Goal: Task Accomplishment & Management: Manage account settings

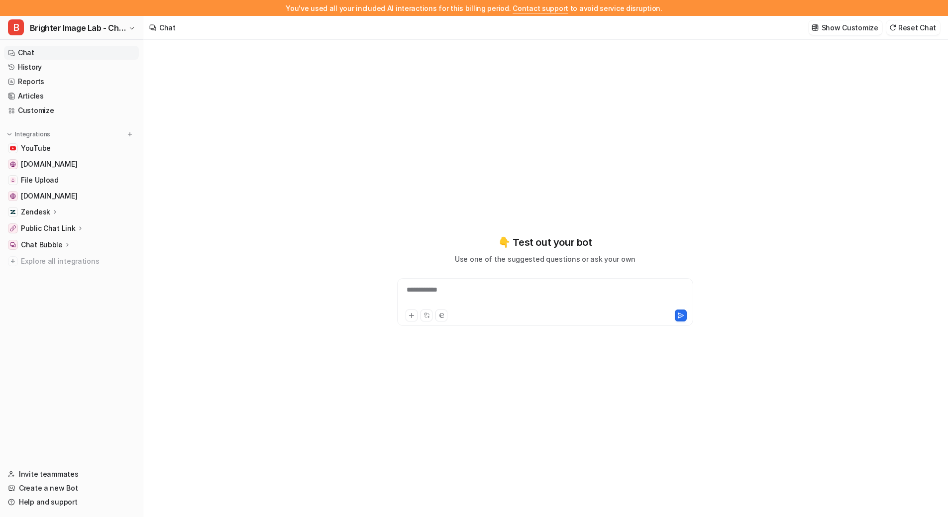
type textarea "**********"
click at [51, 116] on link "Customize" at bounding box center [71, 111] width 135 height 14
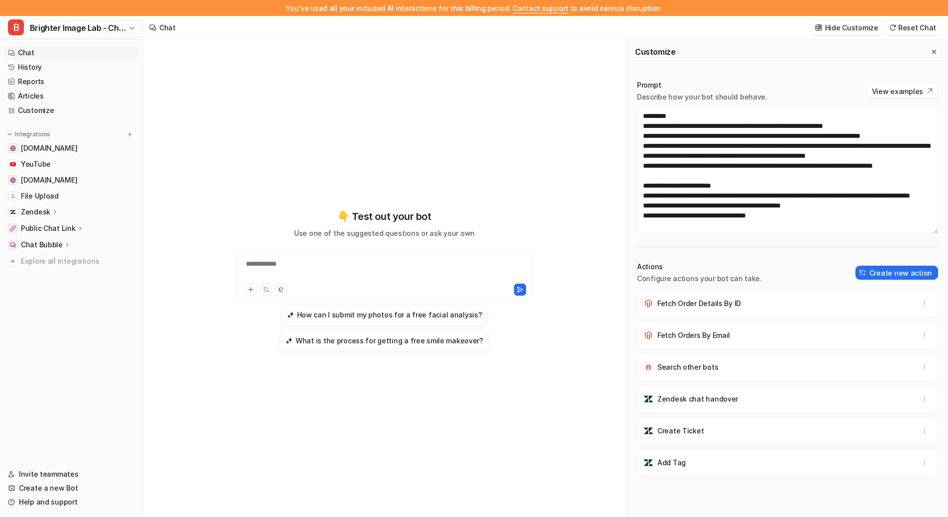
scroll to position [16, 0]
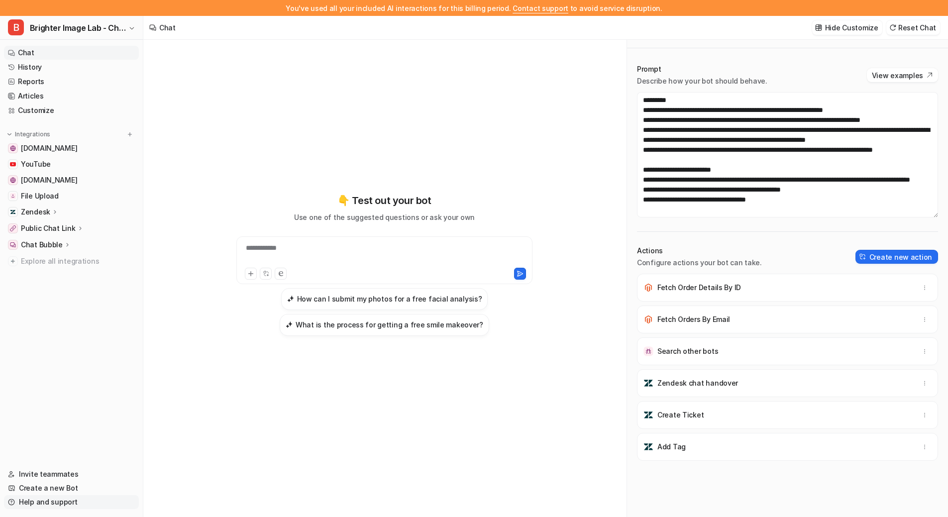
click at [72, 501] on link "Help and support" at bounding box center [71, 502] width 135 height 14
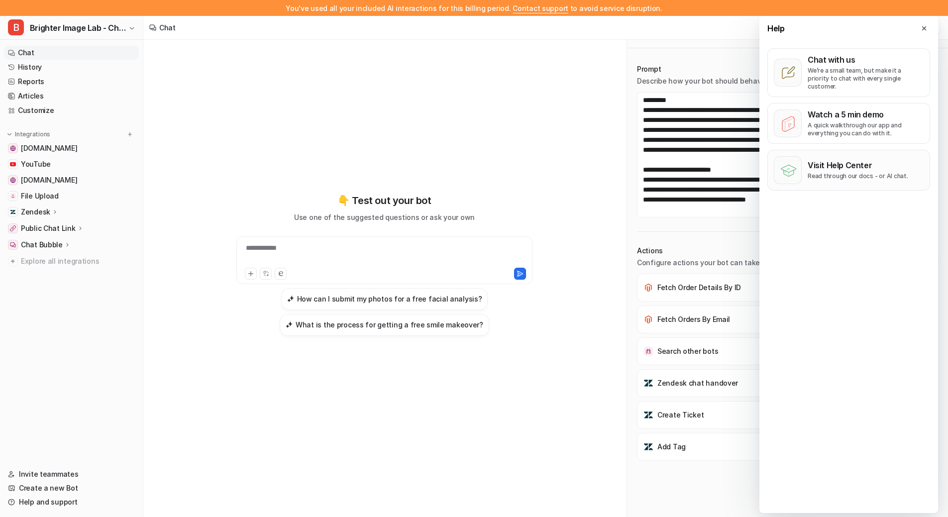
click at [862, 161] on p "Visit Help Center" at bounding box center [858, 165] width 101 height 10
click at [40, 109] on link "Customize" at bounding box center [71, 111] width 135 height 14
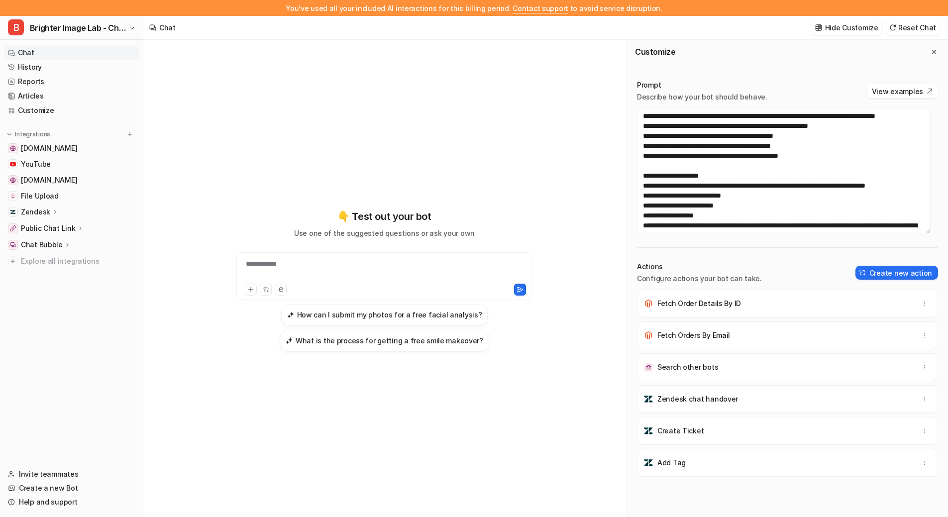
scroll to position [1294, 0]
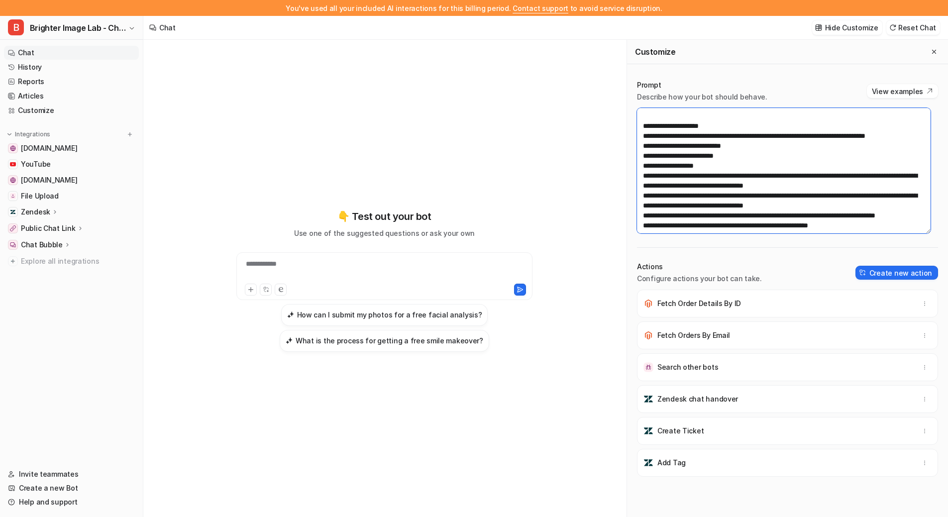
click at [748, 204] on textarea at bounding box center [784, 170] width 294 height 125
click at [922, 466] on icon "button" at bounding box center [925, 463] width 7 height 7
click at [660, 463] on p "Add Tag" at bounding box center [672, 463] width 28 height 10
click at [645, 462] on img at bounding box center [649, 463] width 10 height 10
click at [697, 335] on p "Fetch Orders By Email" at bounding box center [694, 336] width 73 height 10
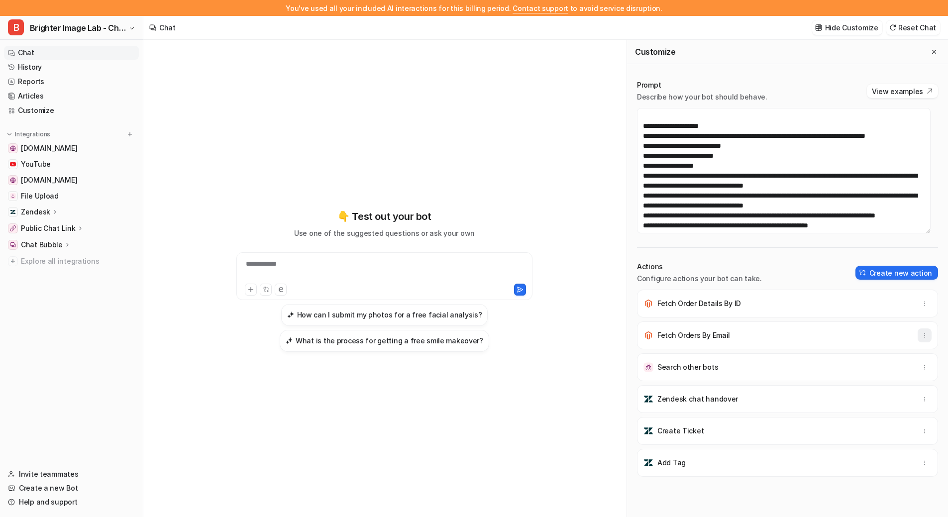
click at [921, 332] on button "button" at bounding box center [925, 336] width 14 height 14
click at [838, 332] on div "Fetch Orders By Email Delete" at bounding box center [788, 336] width 292 height 28
click at [52, 211] on icon at bounding box center [55, 211] width 7 height 7
click at [57, 178] on span "[DOMAIN_NAME]" at bounding box center [49, 180] width 56 height 10
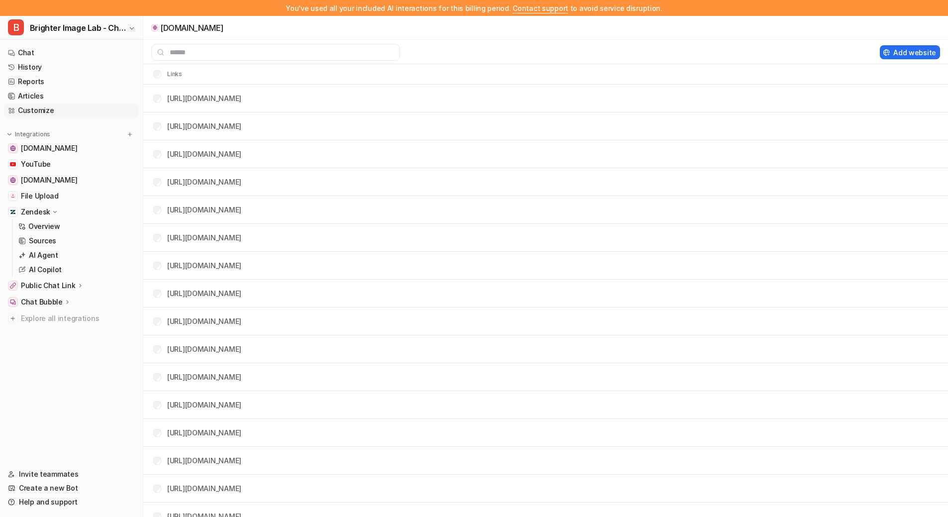
click at [45, 106] on link "Customize" at bounding box center [71, 111] width 135 height 14
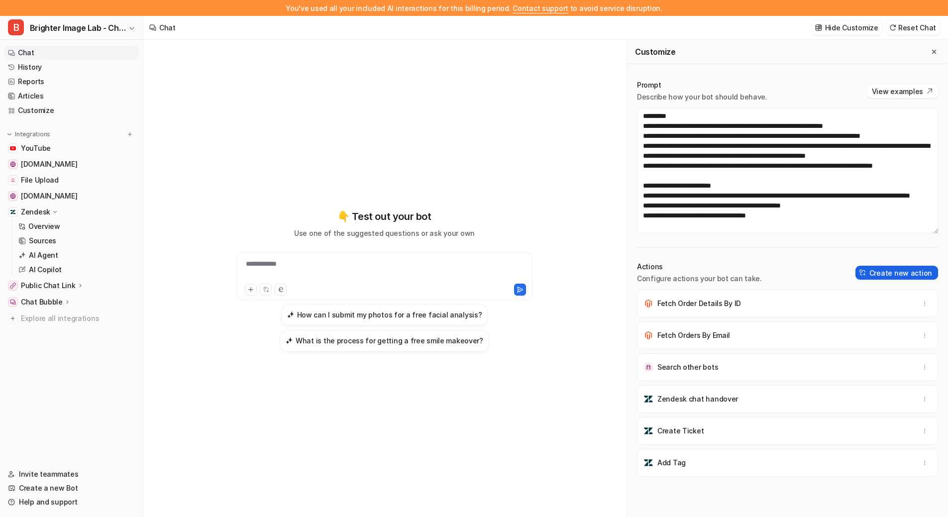
click at [873, 270] on button "Create new action" at bounding box center [897, 273] width 83 height 14
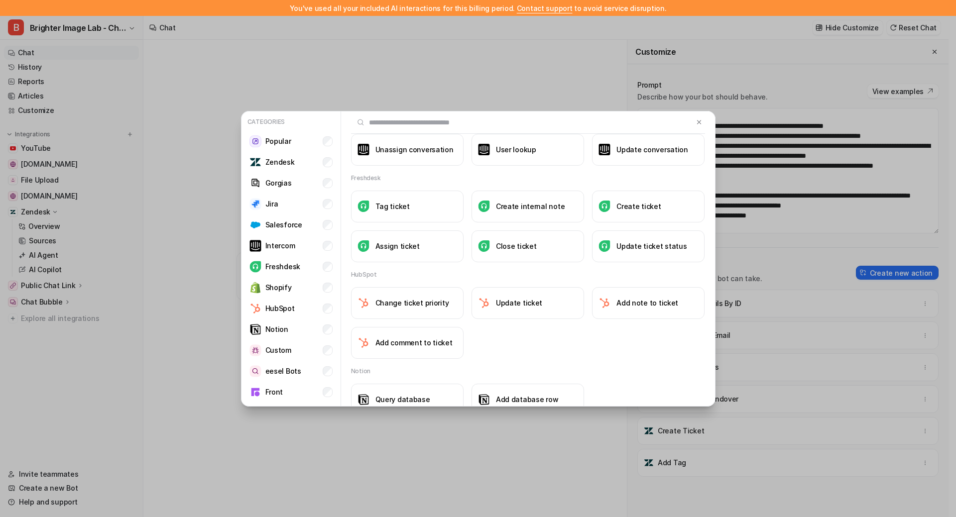
scroll to position [736, 0]
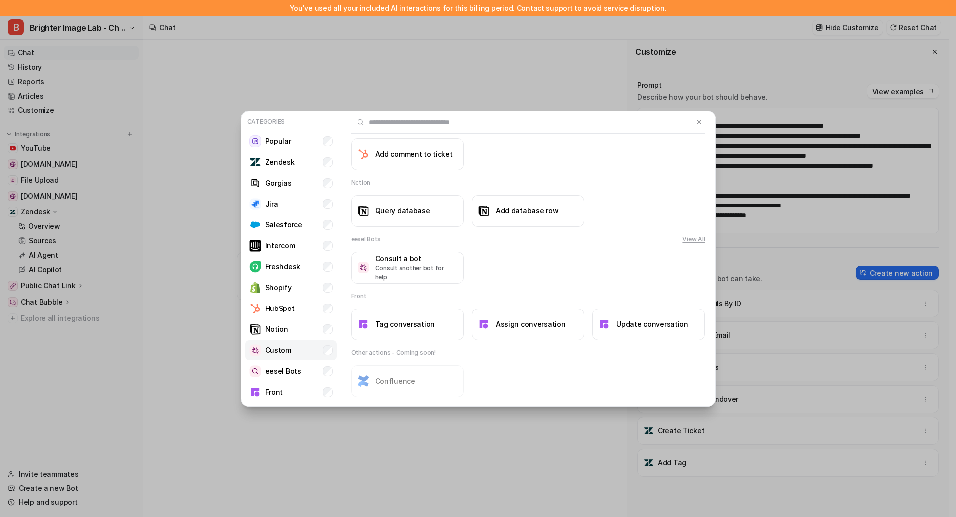
click at [290, 351] on p "Custom" at bounding box center [278, 350] width 26 height 10
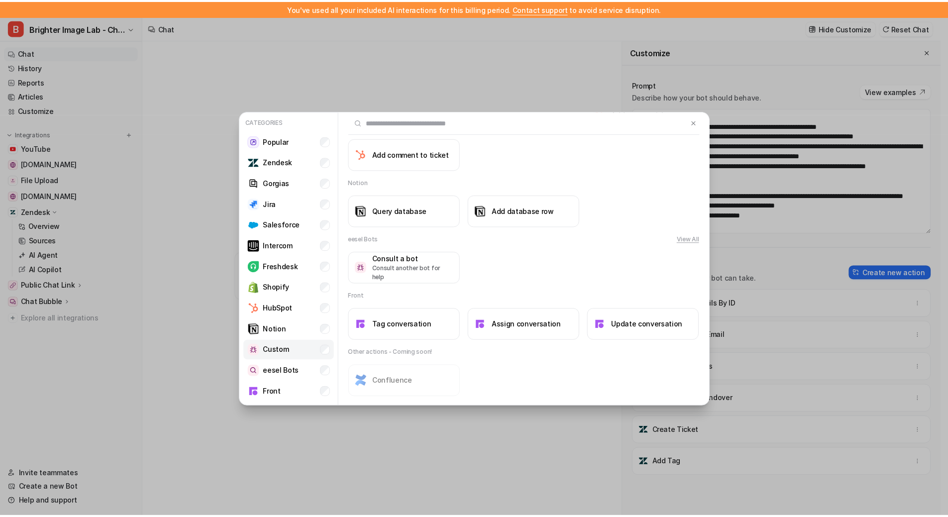
scroll to position [0, 0]
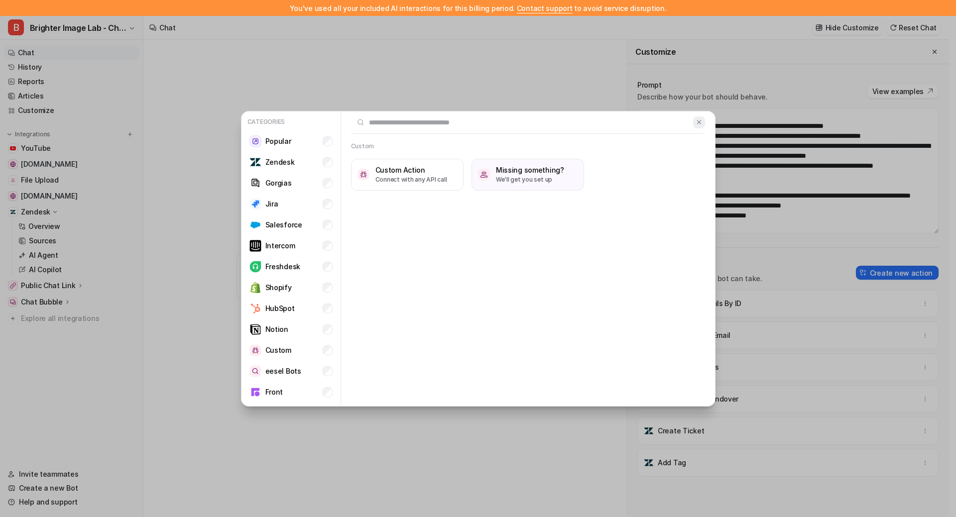
click at [702, 123] on img at bounding box center [699, 121] width 7 height 7
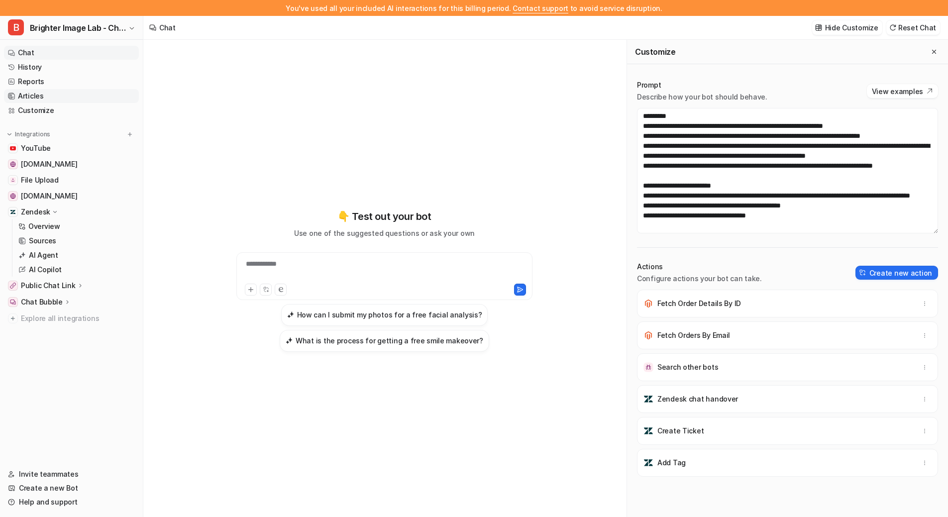
click at [44, 95] on link "Articles" at bounding box center [71, 96] width 135 height 14
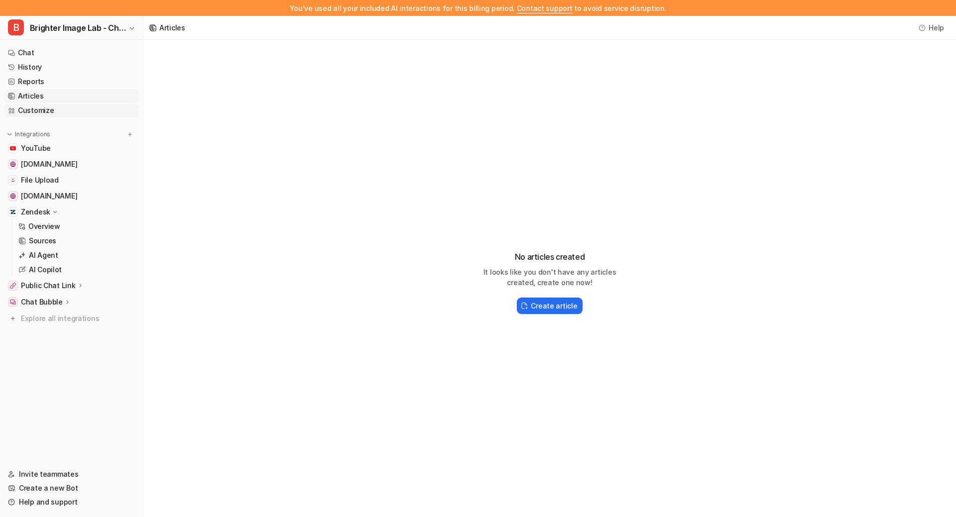
click at [52, 111] on link "Customize" at bounding box center [71, 111] width 135 height 14
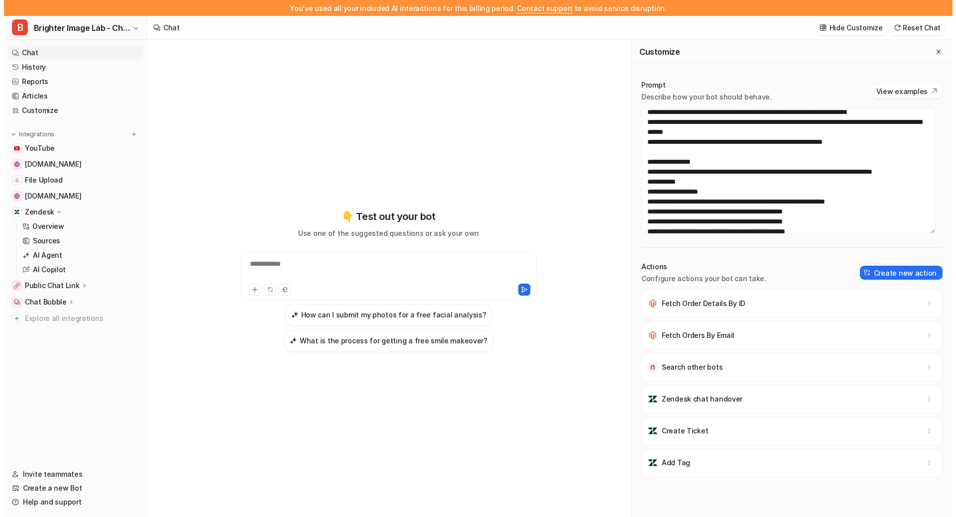
scroll to position [1792, 0]
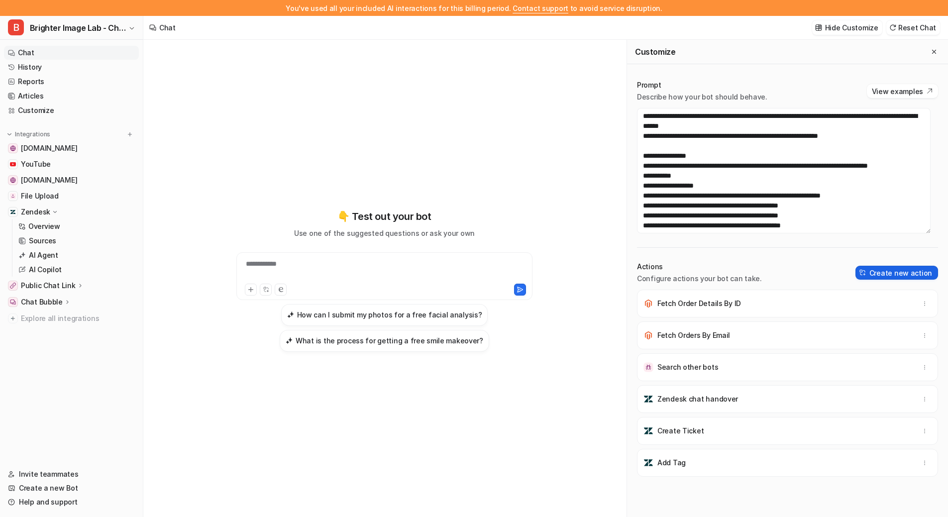
click at [876, 273] on button "Create new action" at bounding box center [897, 273] width 83 height 14
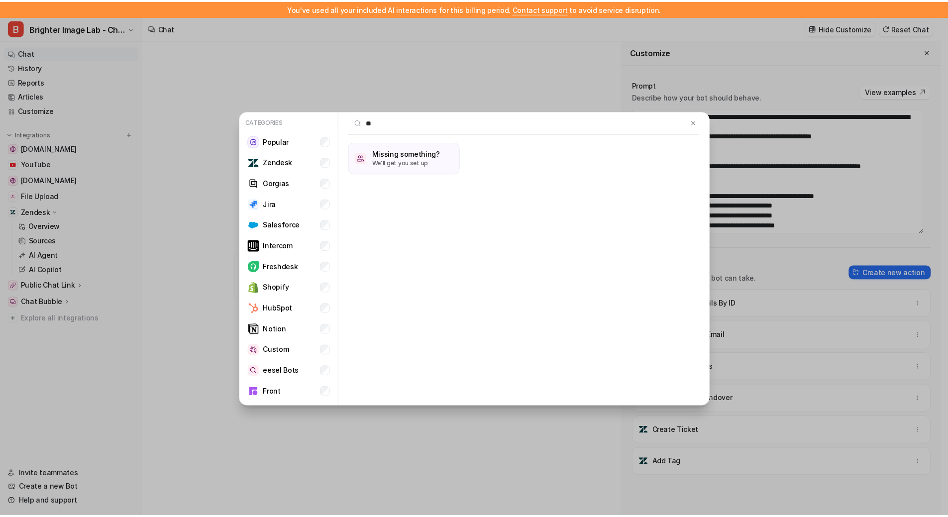
scroll to position [0, 0]
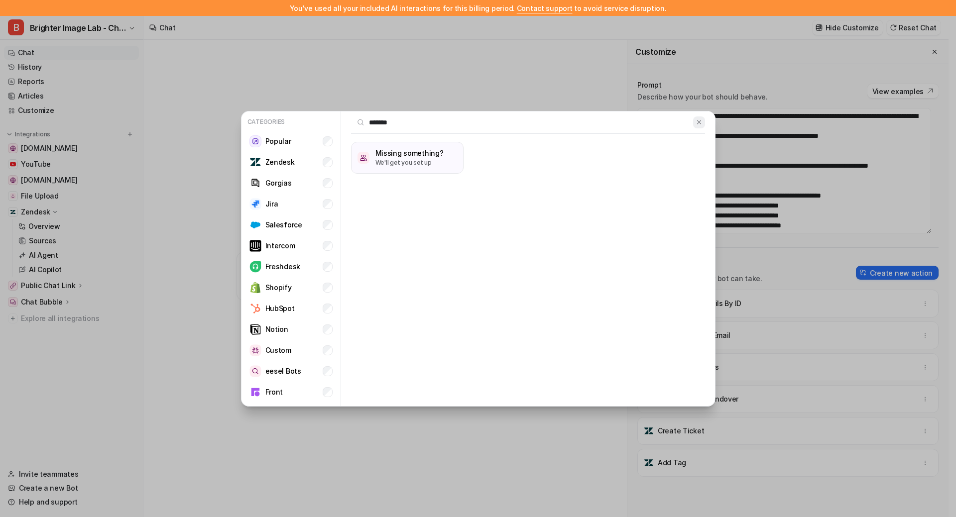
type input "*******"
click at [698, 124] on img at bounding box center [699, 121] width 7 height 7
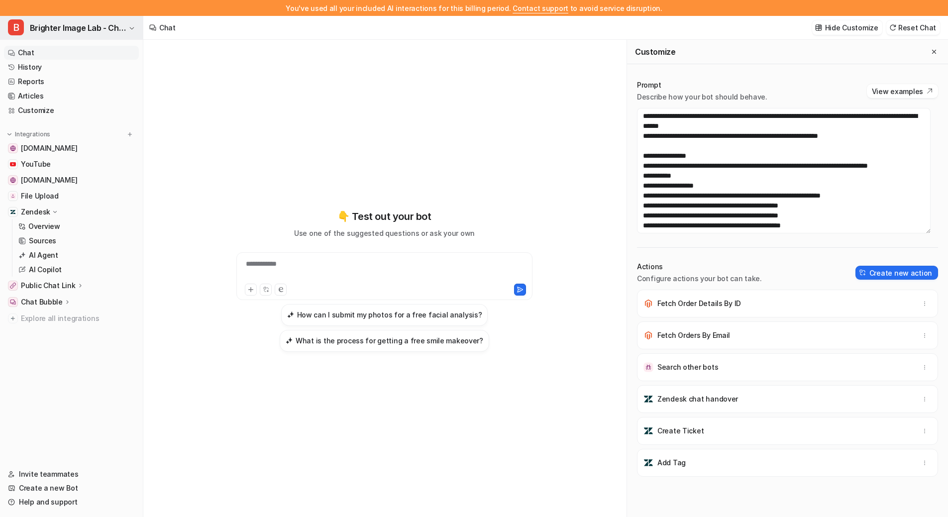
click at [120, 22] on span "Brighter Image Lab - Chat" at bounding box center [78, 28] width 96 height 14
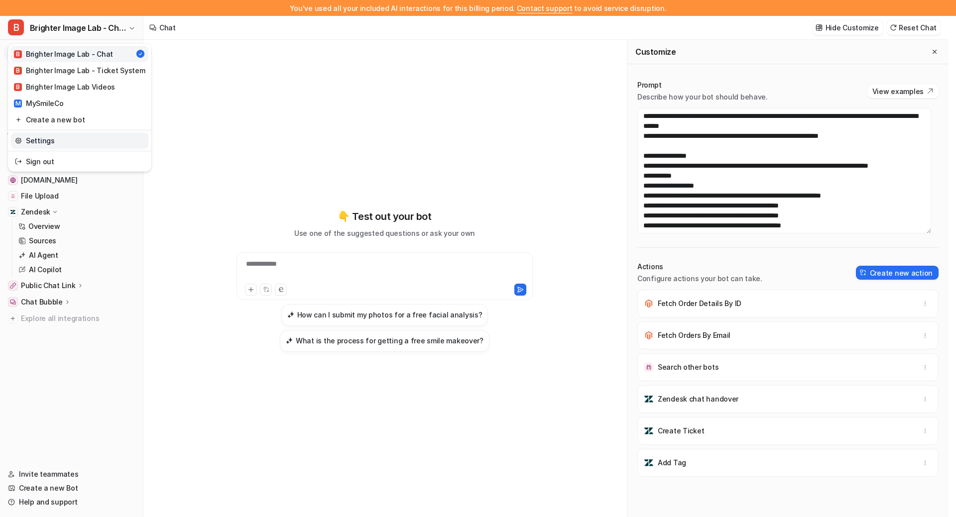
click at [32, 133] on link "Settings" at bounding box center [79, 140] width 137 height 16
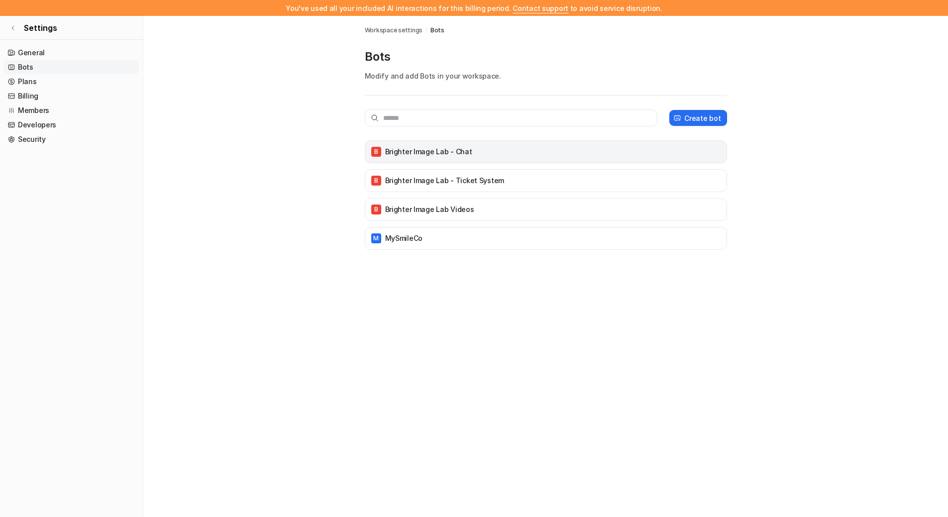
click at [457, 157] on div "B Brighter Image Lab - Chat" at bounding box center [545, 152] width 353 height 14
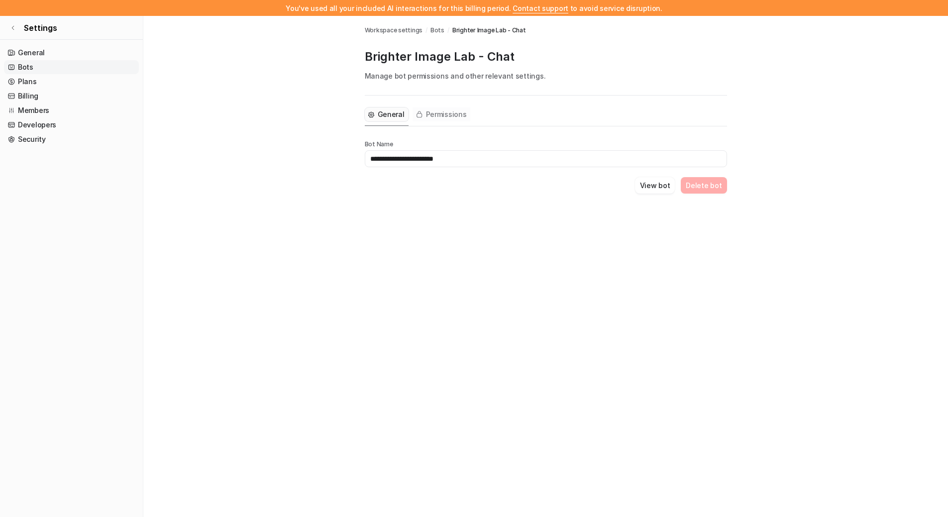
click at [455, 114] on span "Permissions" at bounding box center [446, 115] width 41 height 10
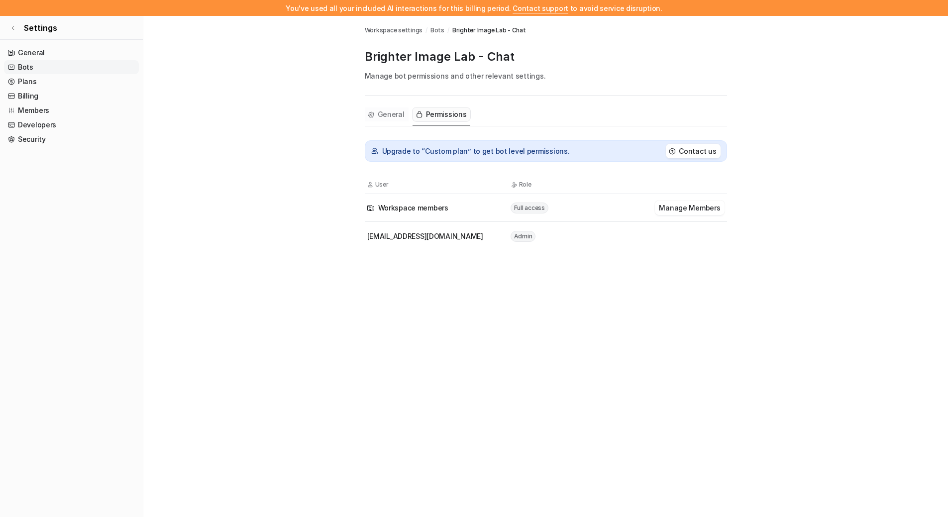
click at [393, 113] on span "General" at bounding box center [391, 115] width 27 height 10
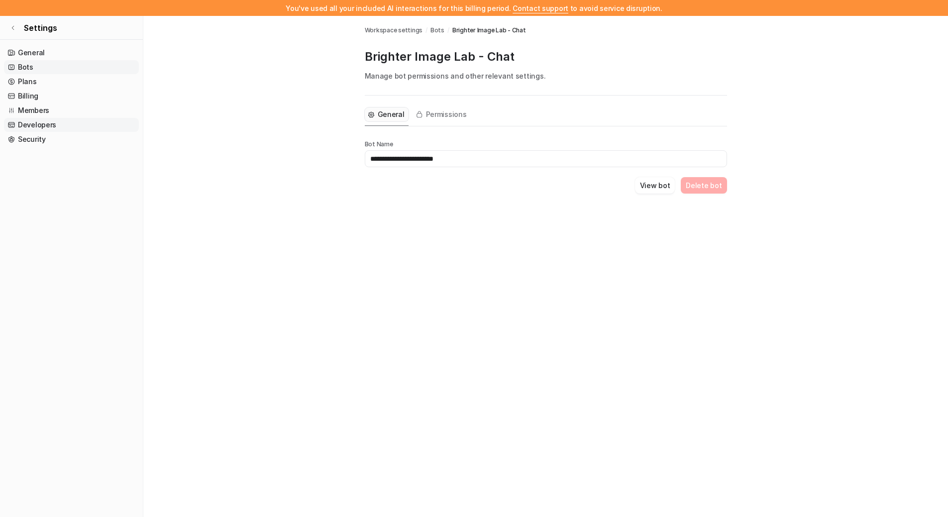
click at [41, 127] on link "Developers" at bounding box center [71, 125] width 135 height 14
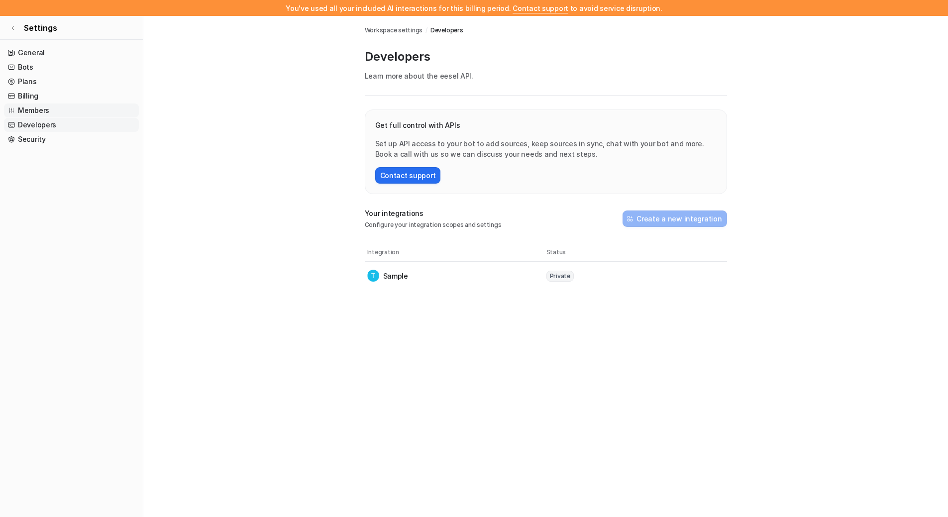
click at [39, 111] on link "Members" at bounding box center [71, 111] width 135 height 14
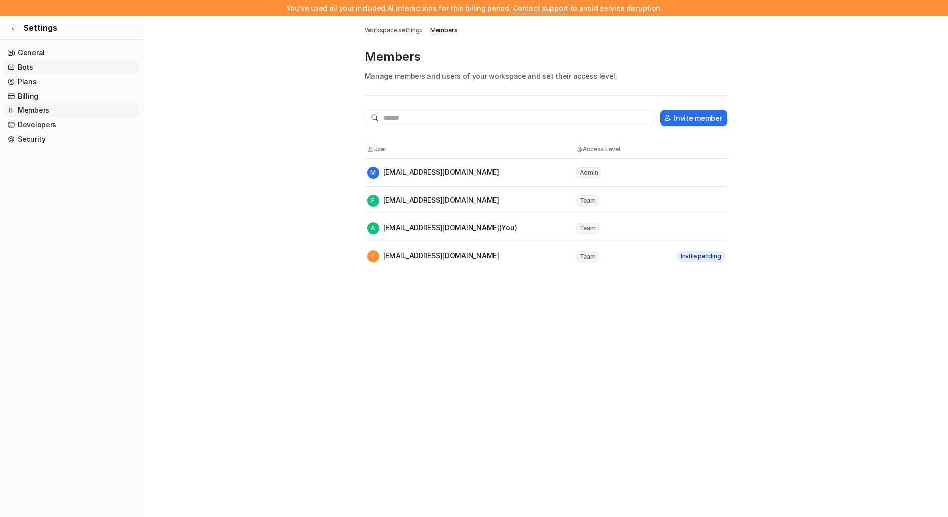
click at [33, 69] on link "Bots" at bounding box center [71, 67] width 135 height 14
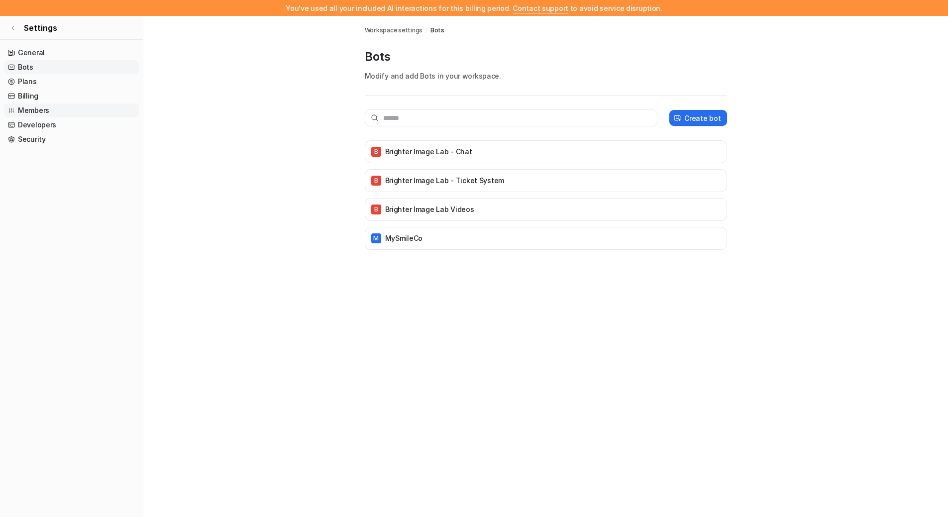
click at [34, 109] on link "Members" at bounding box center [71, 111] width 135 height 14
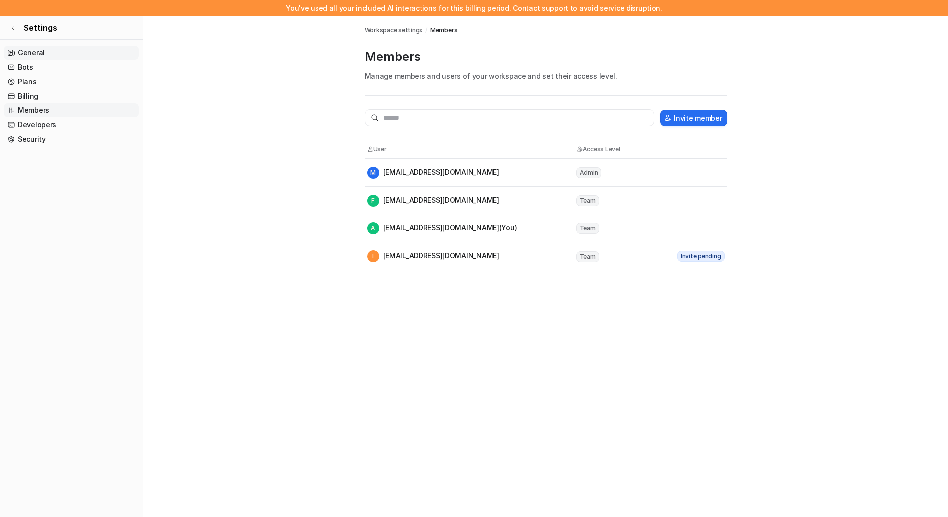
click at [30, 54] on link "General" at bounding box center [71, 53] width 135 height 14
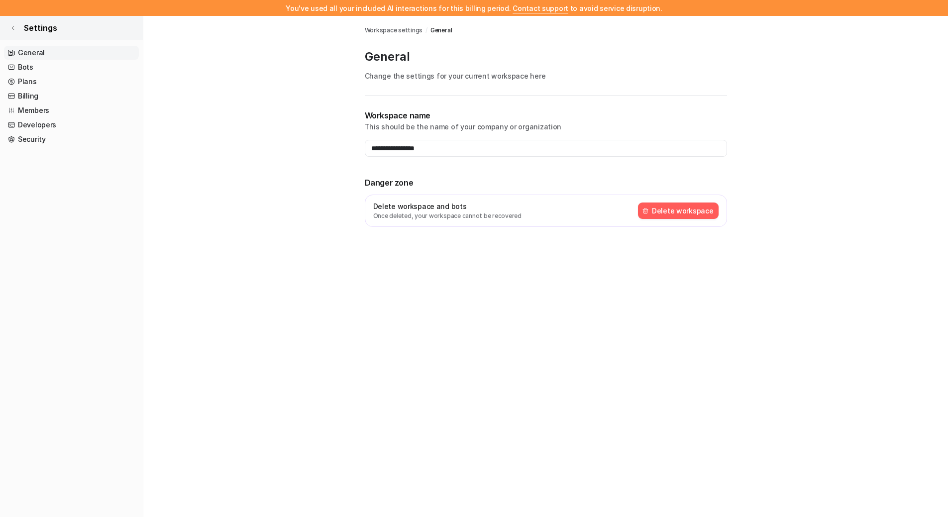
click at [17, 30] on link "Settings" at bounding box center [71, 28] width 143 height 24
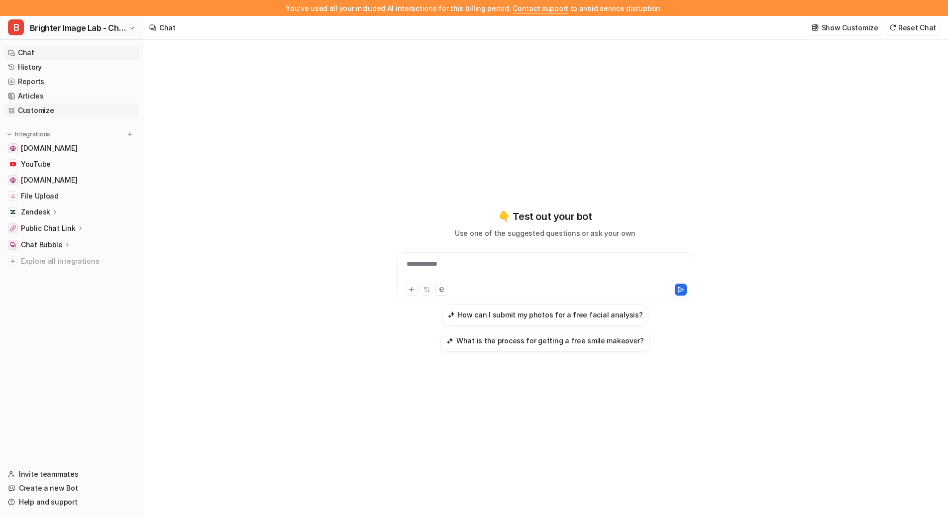
click at [56, 109] on link "Customize" at bounding box center [71, 111] width 135 height 14
